Goal: Check status: Check status

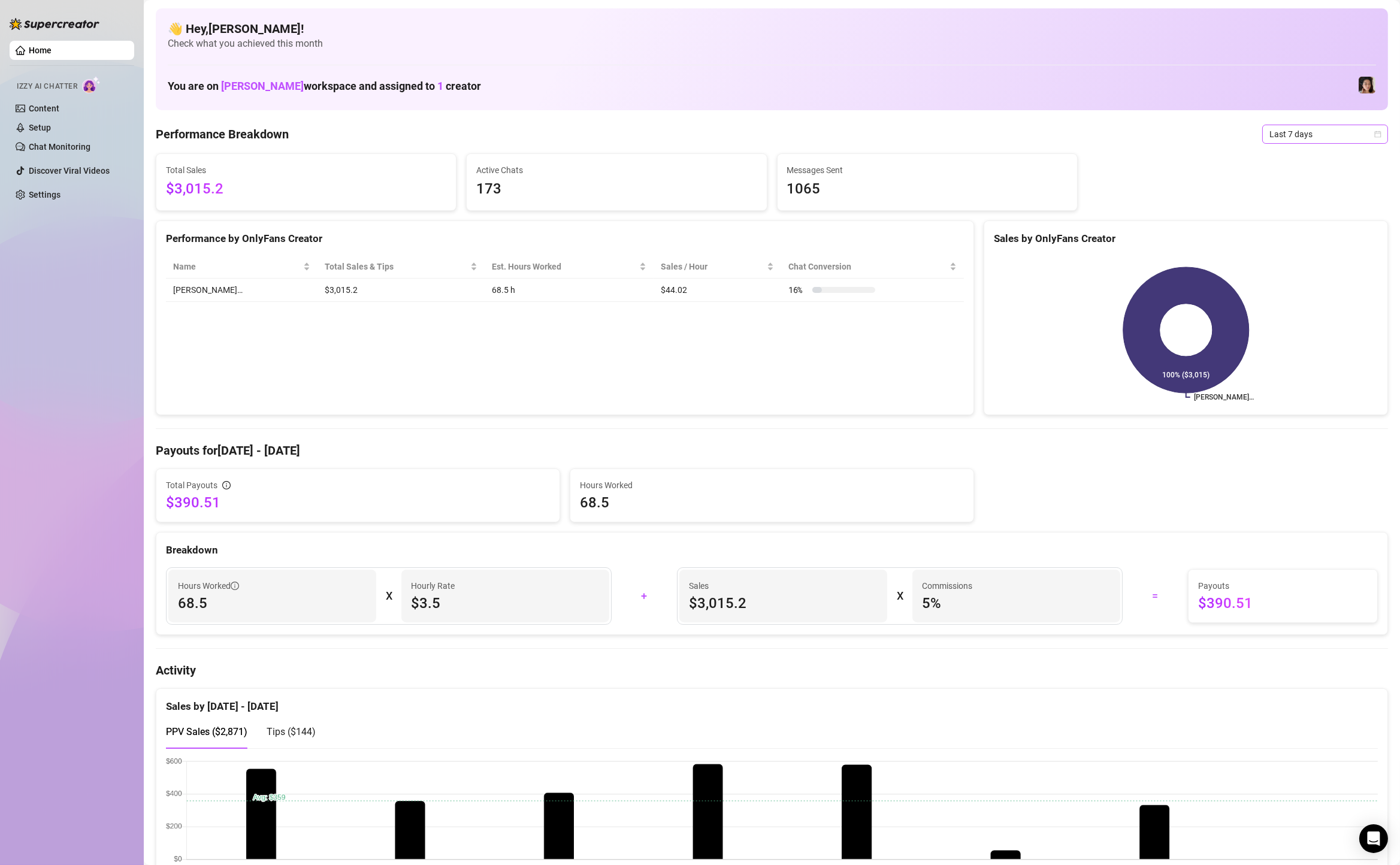
click at [1359, 139] on span "Last 7 days" at bounding box center [1325, 135] width 111 height 18
click at [1325, 232] on div "Custom date" at bounding box center [1325, 235] width 107 height 13
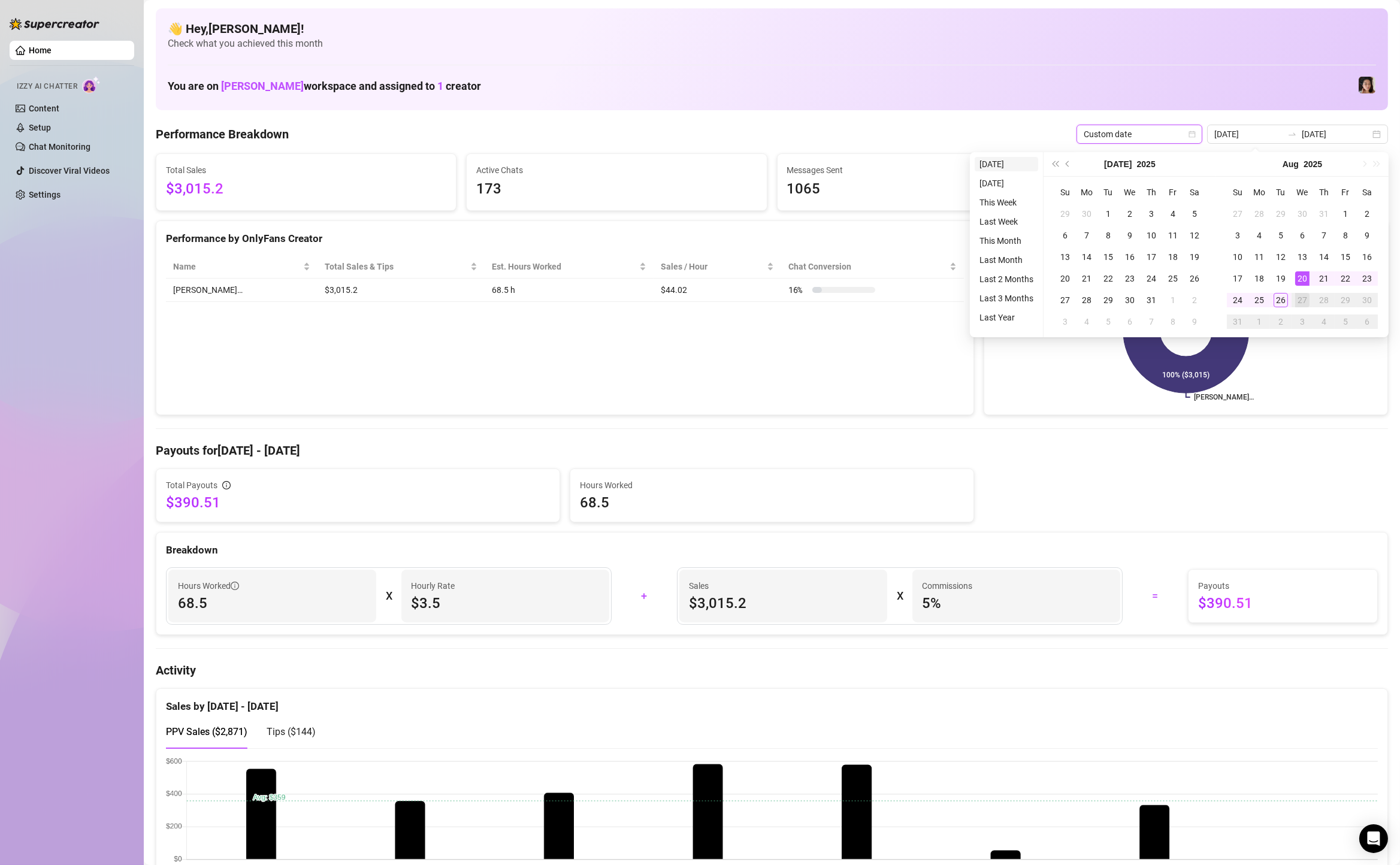
type input "[DATE]"
click at [1013, 158] on li "[DATE]" at bounding box center [1007, 164] width 64 height 14
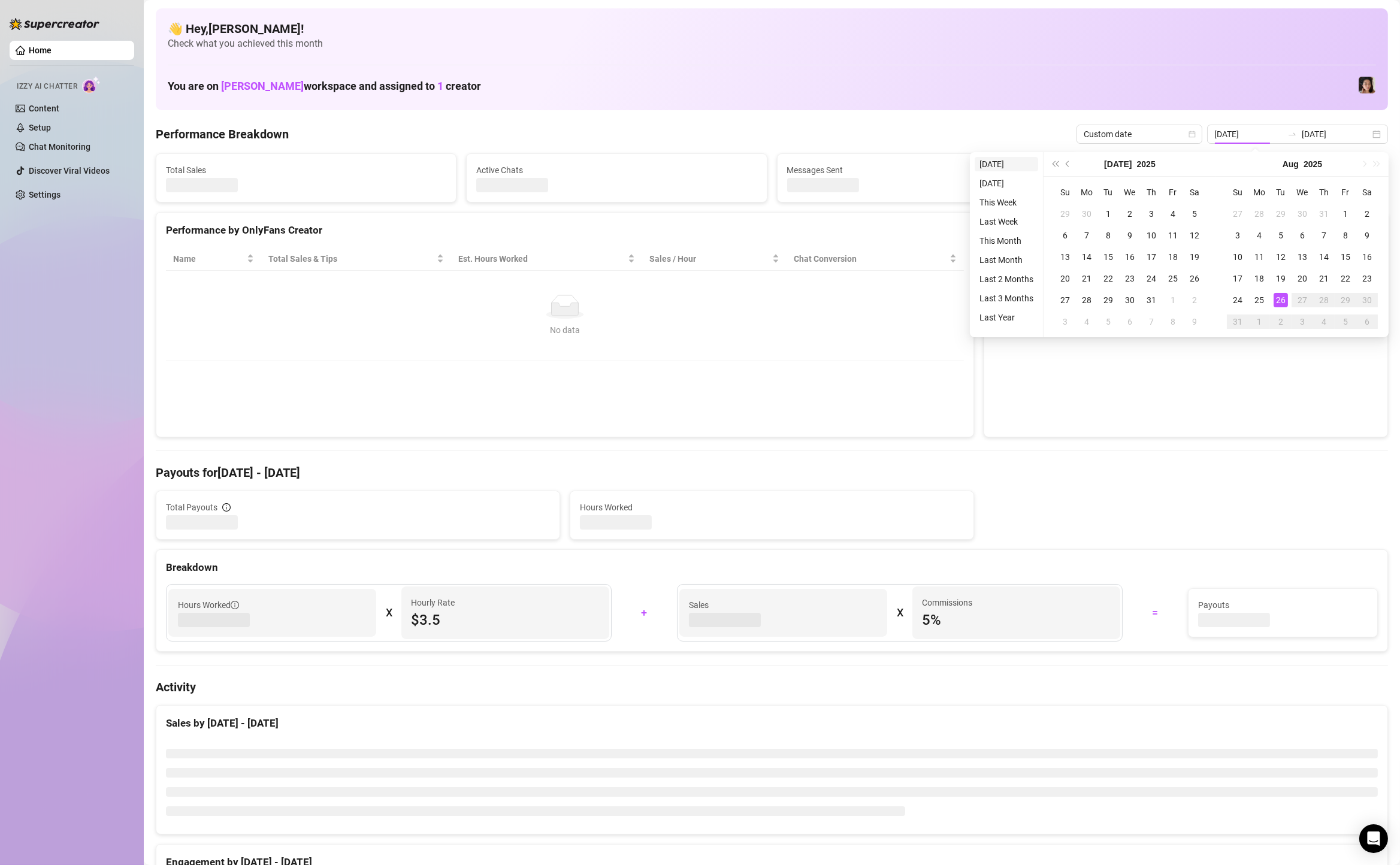
type input "[DATE]"
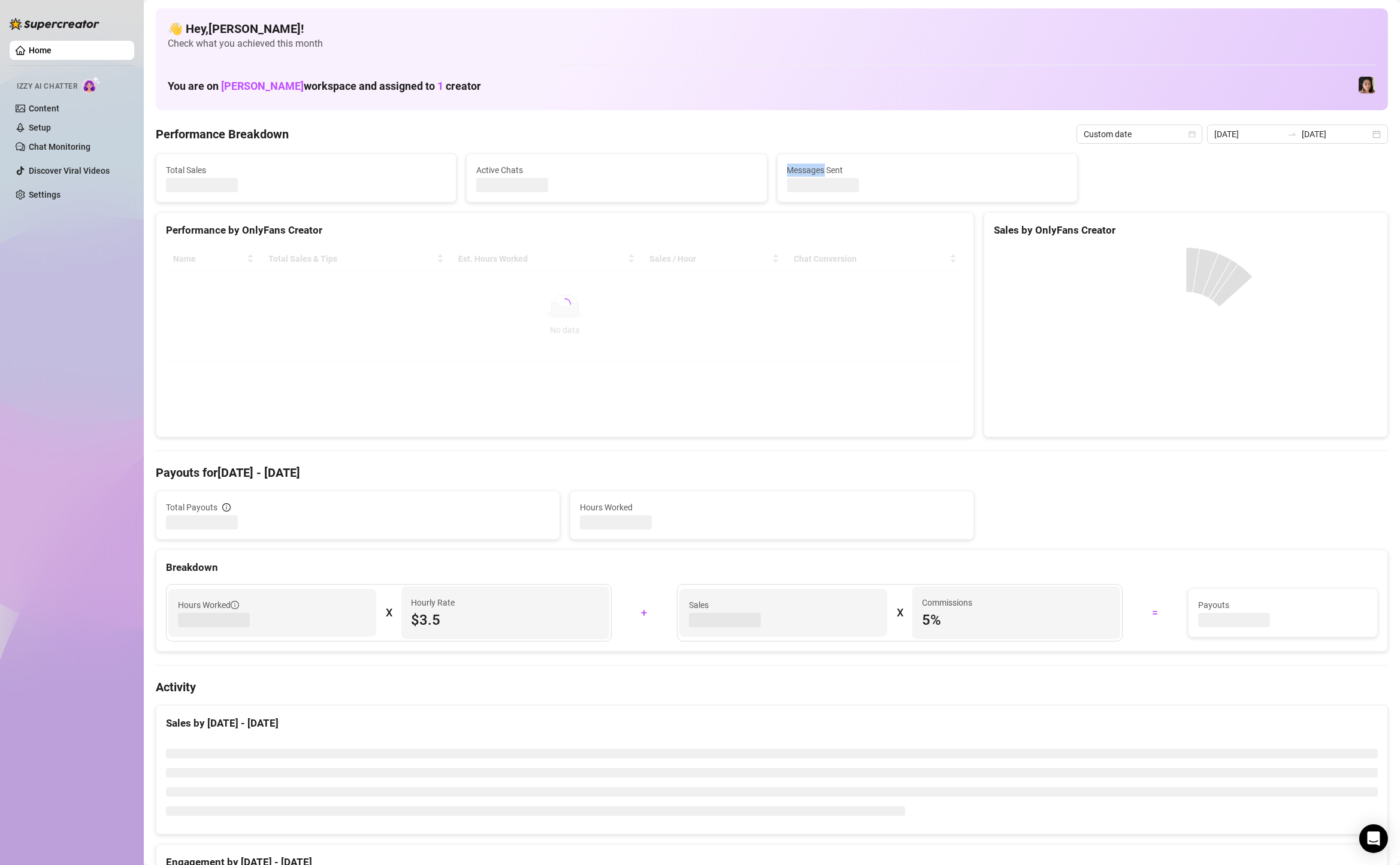
click at [1013, 158] on div "Messages Sent" at bounding box center [927, 178] width 300 height 48
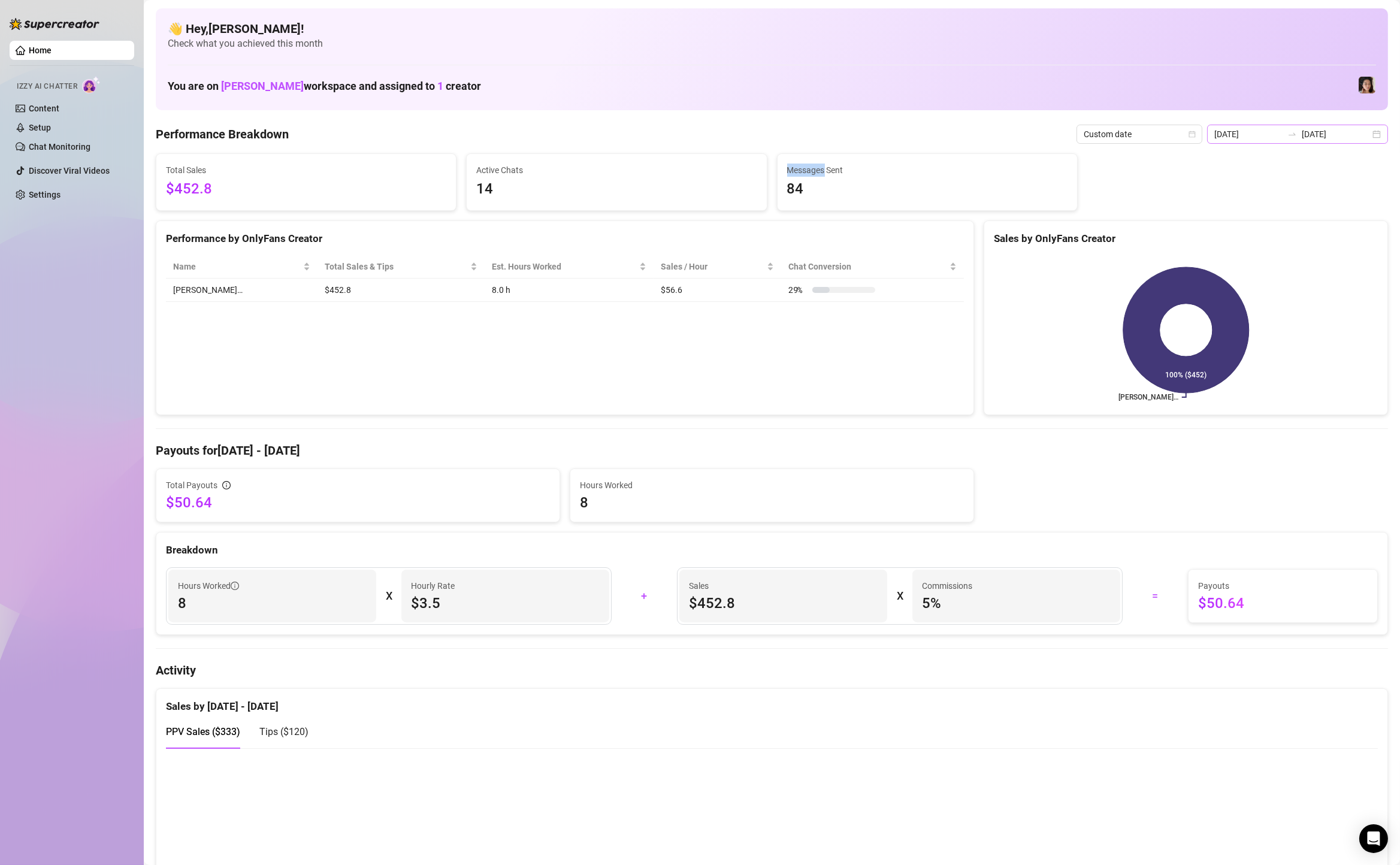
click at [1375, 133] on div "[DATE] [DATE]" at bounding box center [1297, 134] width 181 height 19
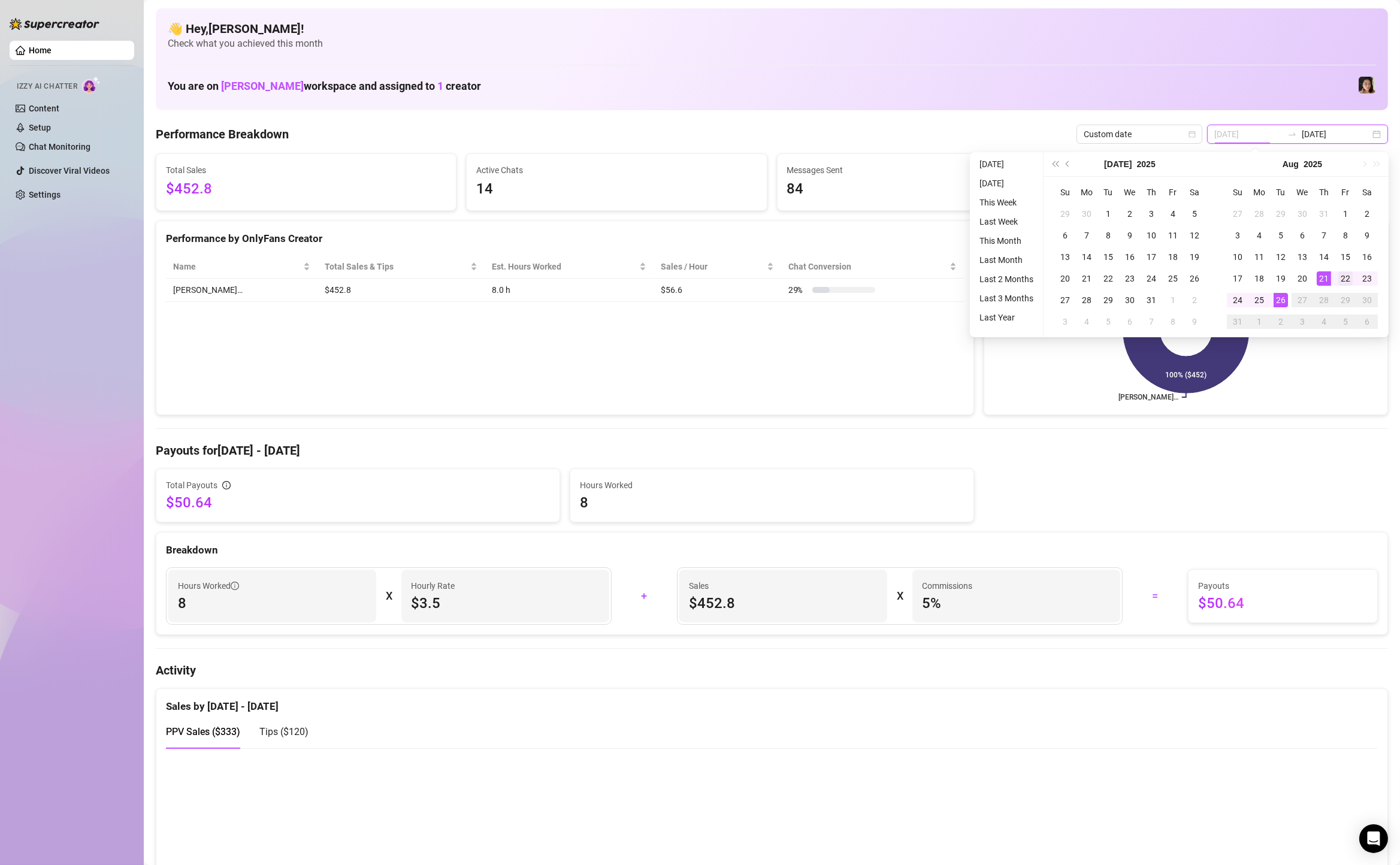
type input "[DATE]"
click at [1338, 275] on div "22" at bounding box center [1345, 278] width 14 height 14
type input "[DATE]"
click at [1281, 302] on div "26" at bounding box center [1280, 300] width 14 height 14
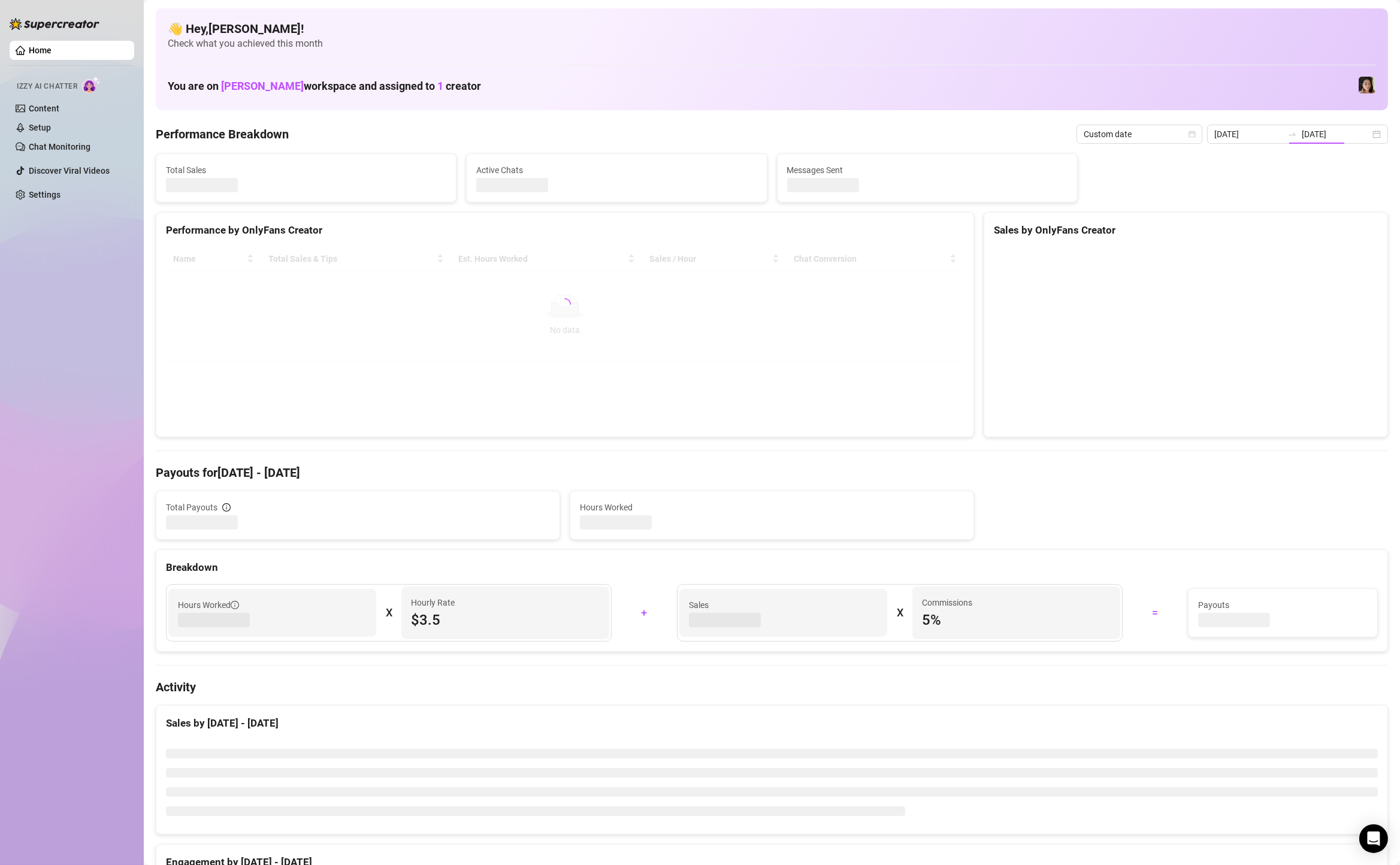
type input "[DATE]"
